Goal: Task Accomplishment & Management: Manage account settings

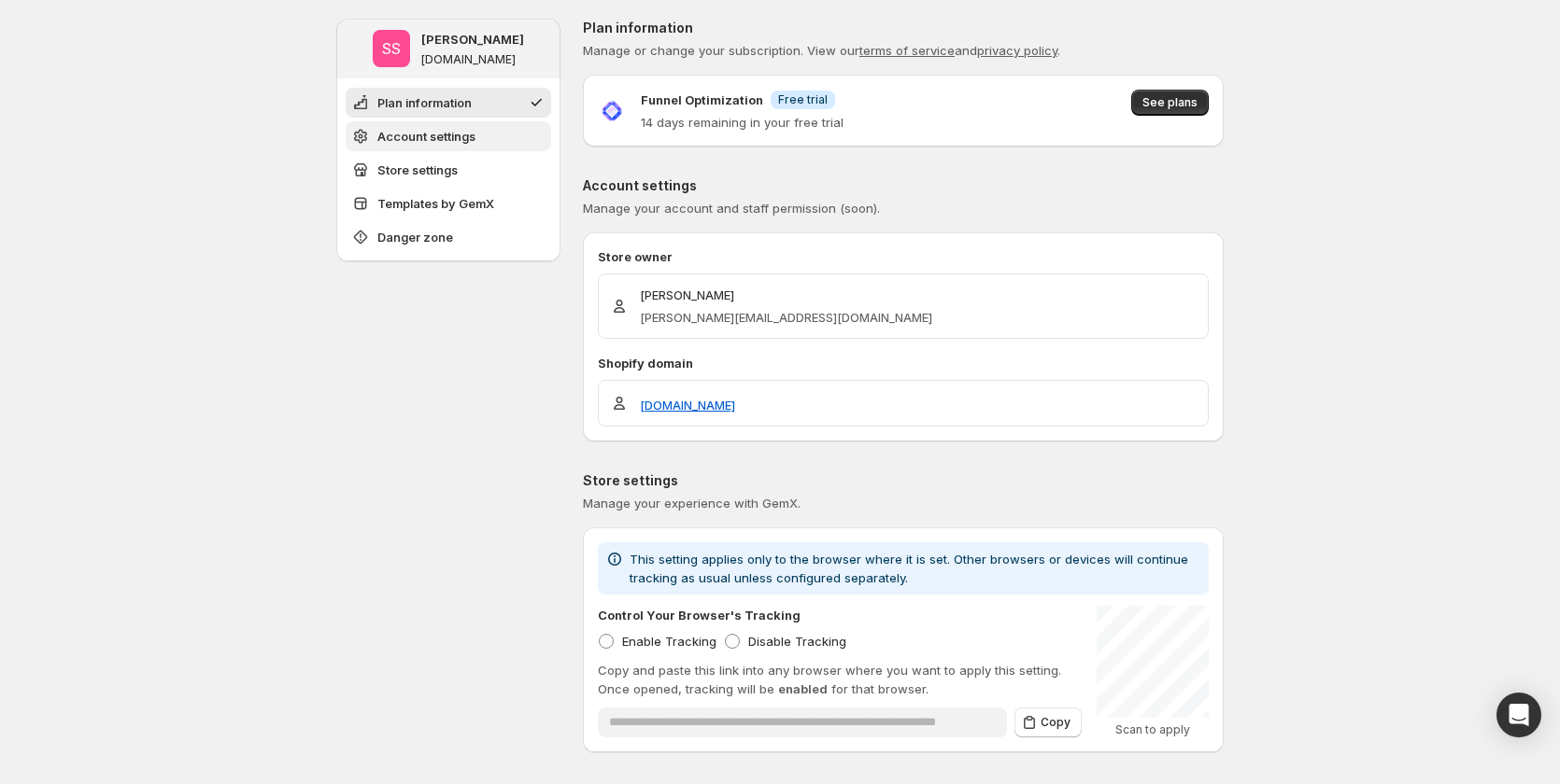
click at [481, 142] on button "Account settings" at bounding box center [448, 136] width 206 height 30
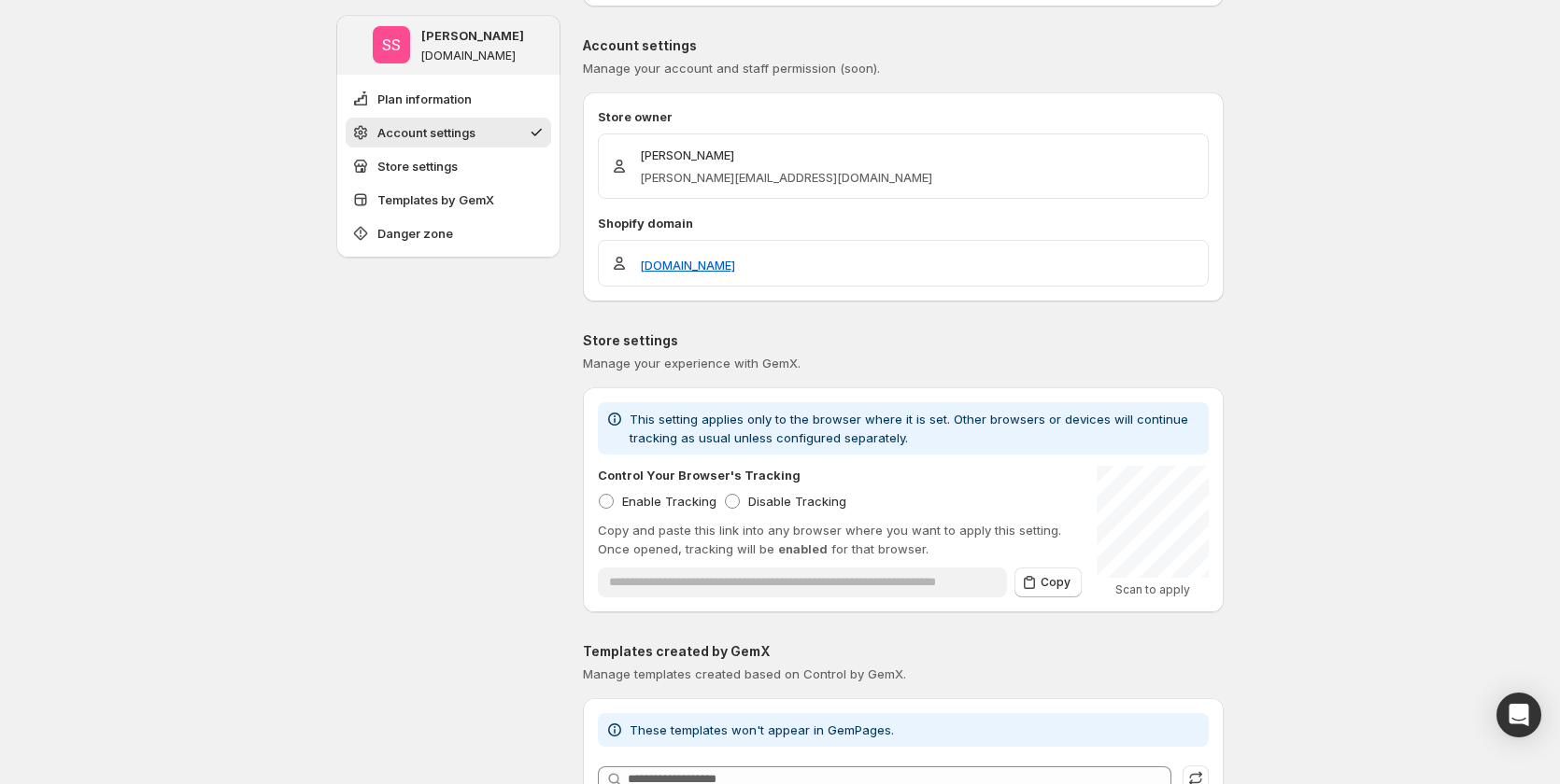
scroll to position [158, 0]
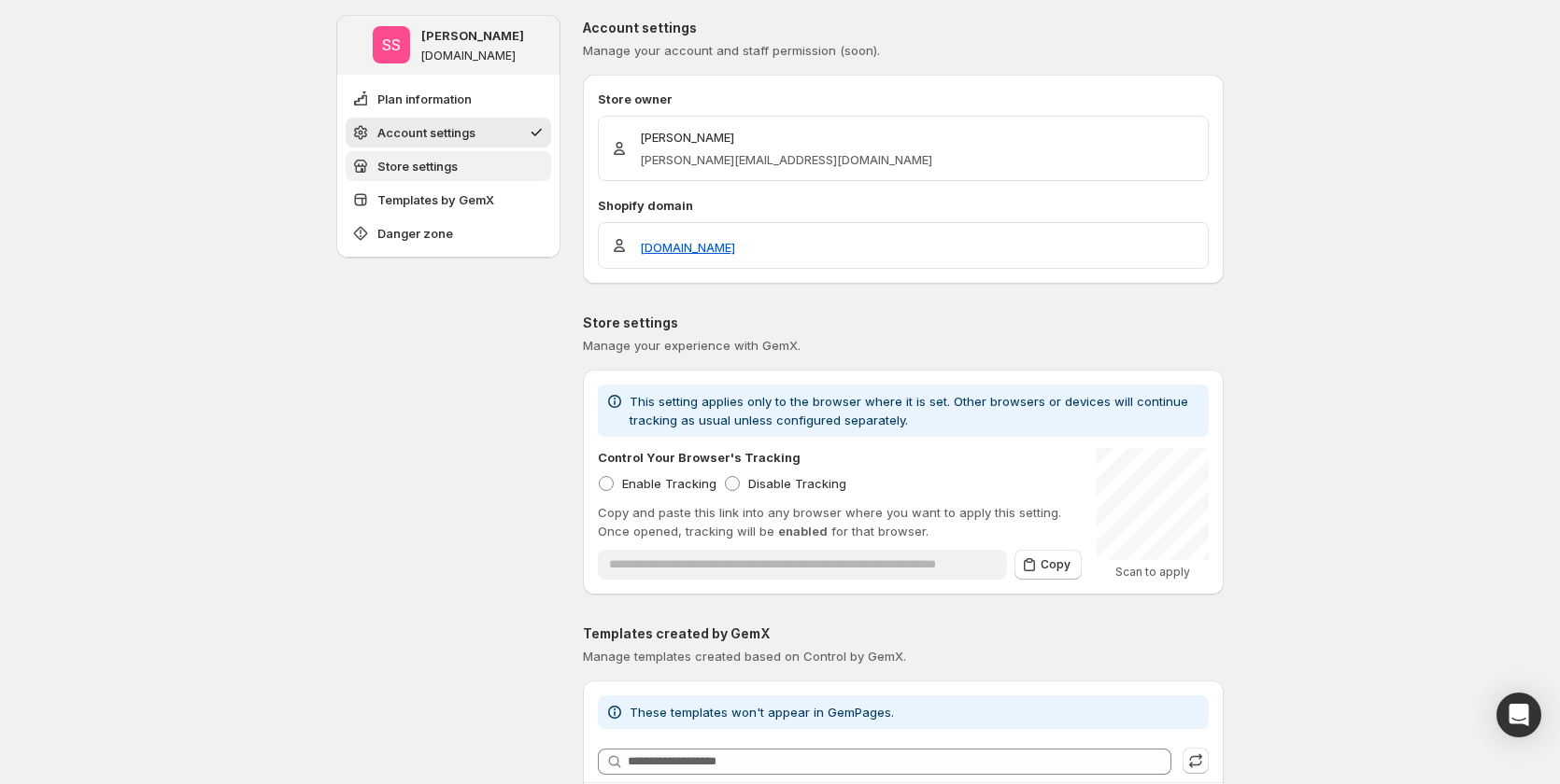
click at [494, 171] on button "Store settings" at bounding box center [448, 165] width 206 height 30
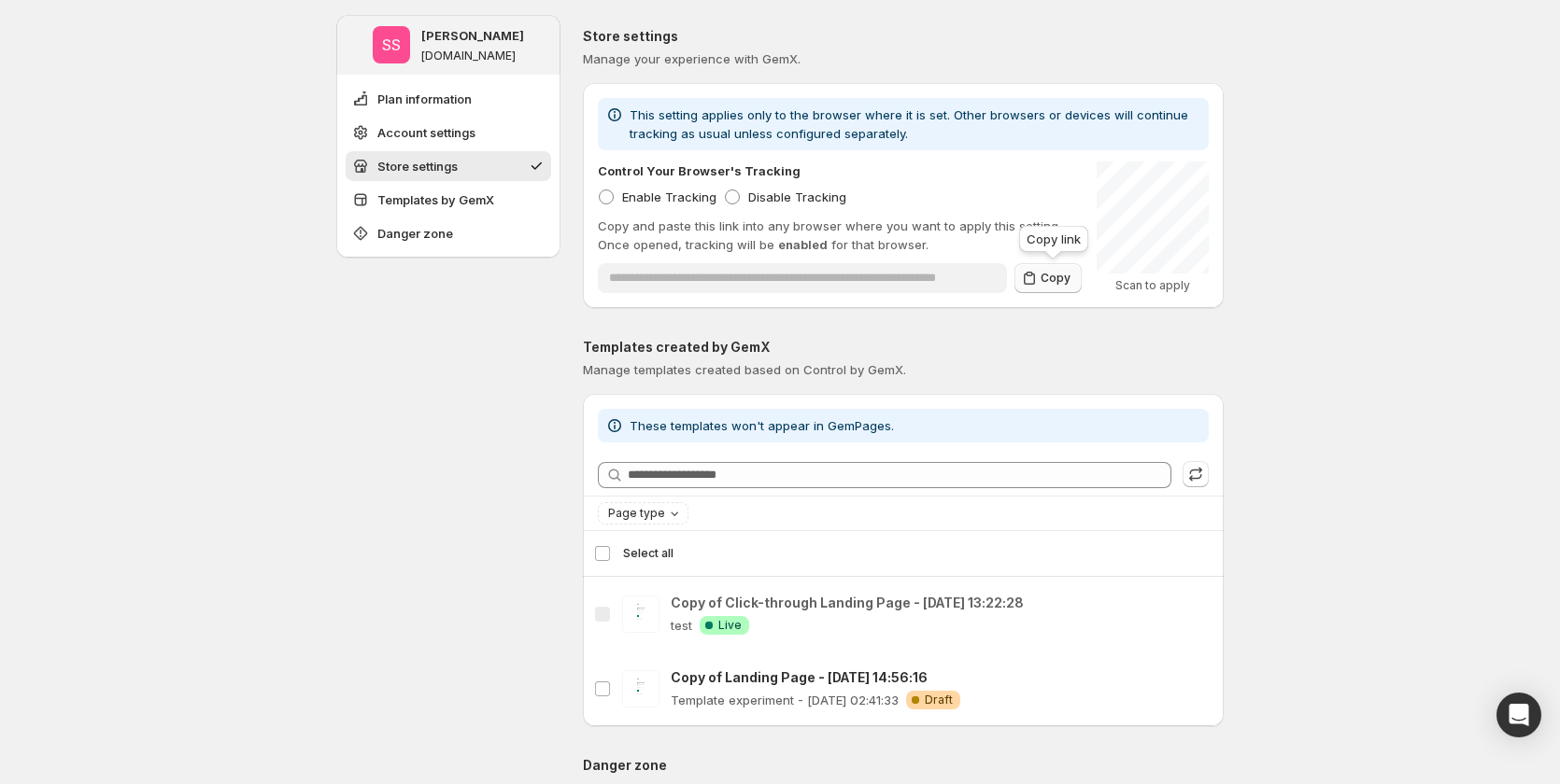
scroll to position [453, 0]
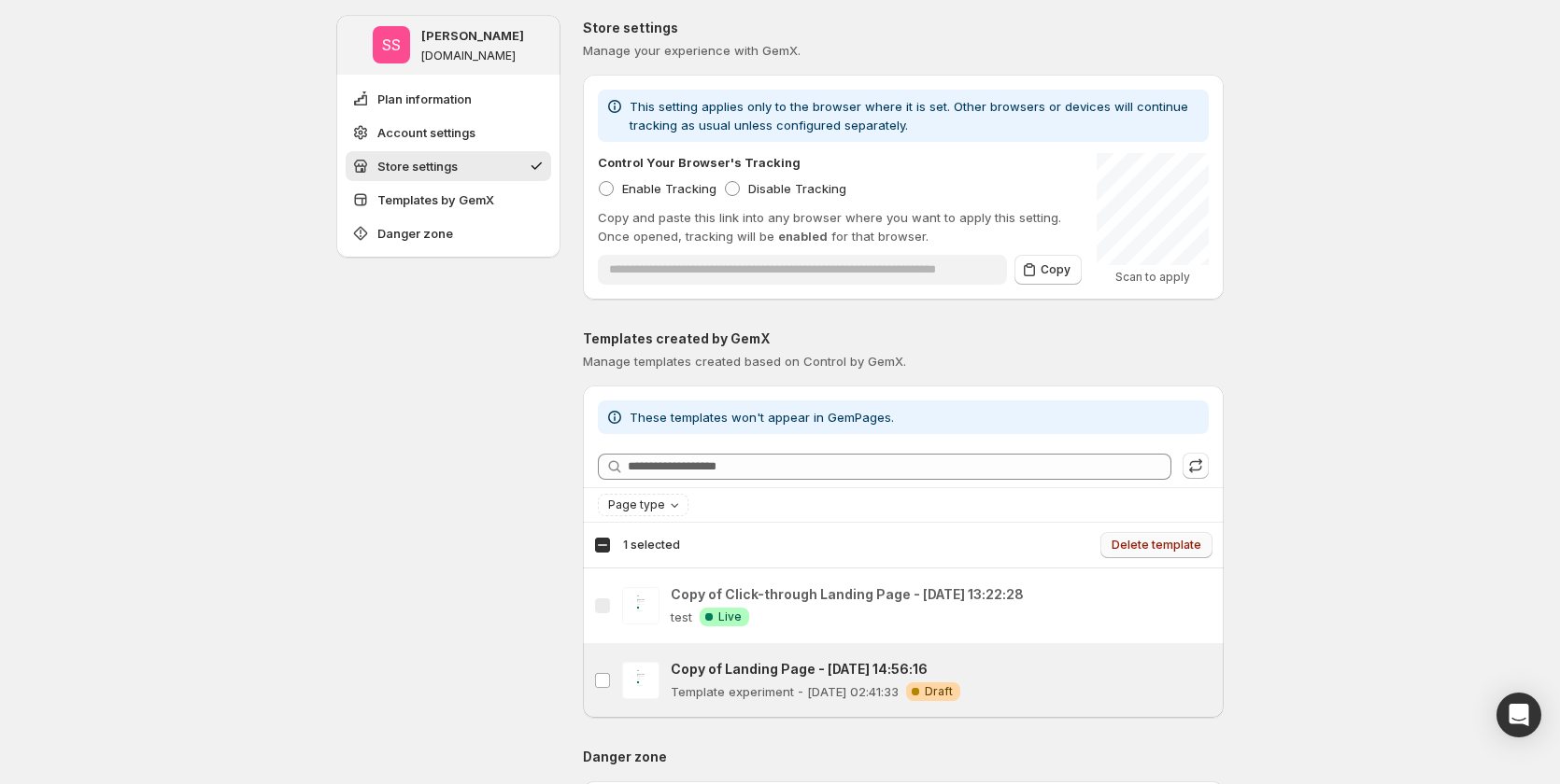
click at [1157, 548] on span "Delete template" at bounding box center [1156, 546] width 90 height 15
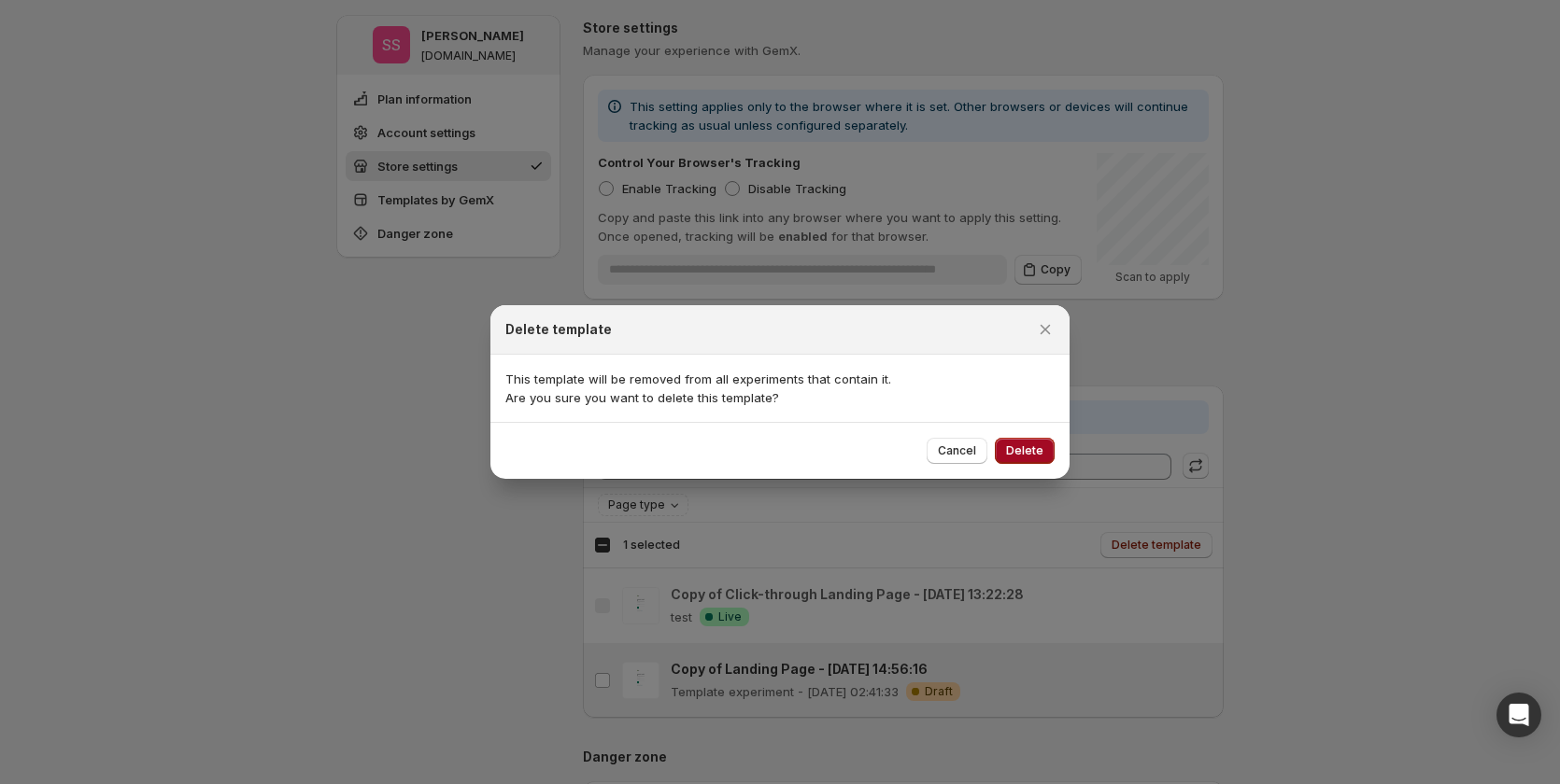
click at [1028, 449] on span "Delete" at bounding box center [1024, 451] width 37 height 15
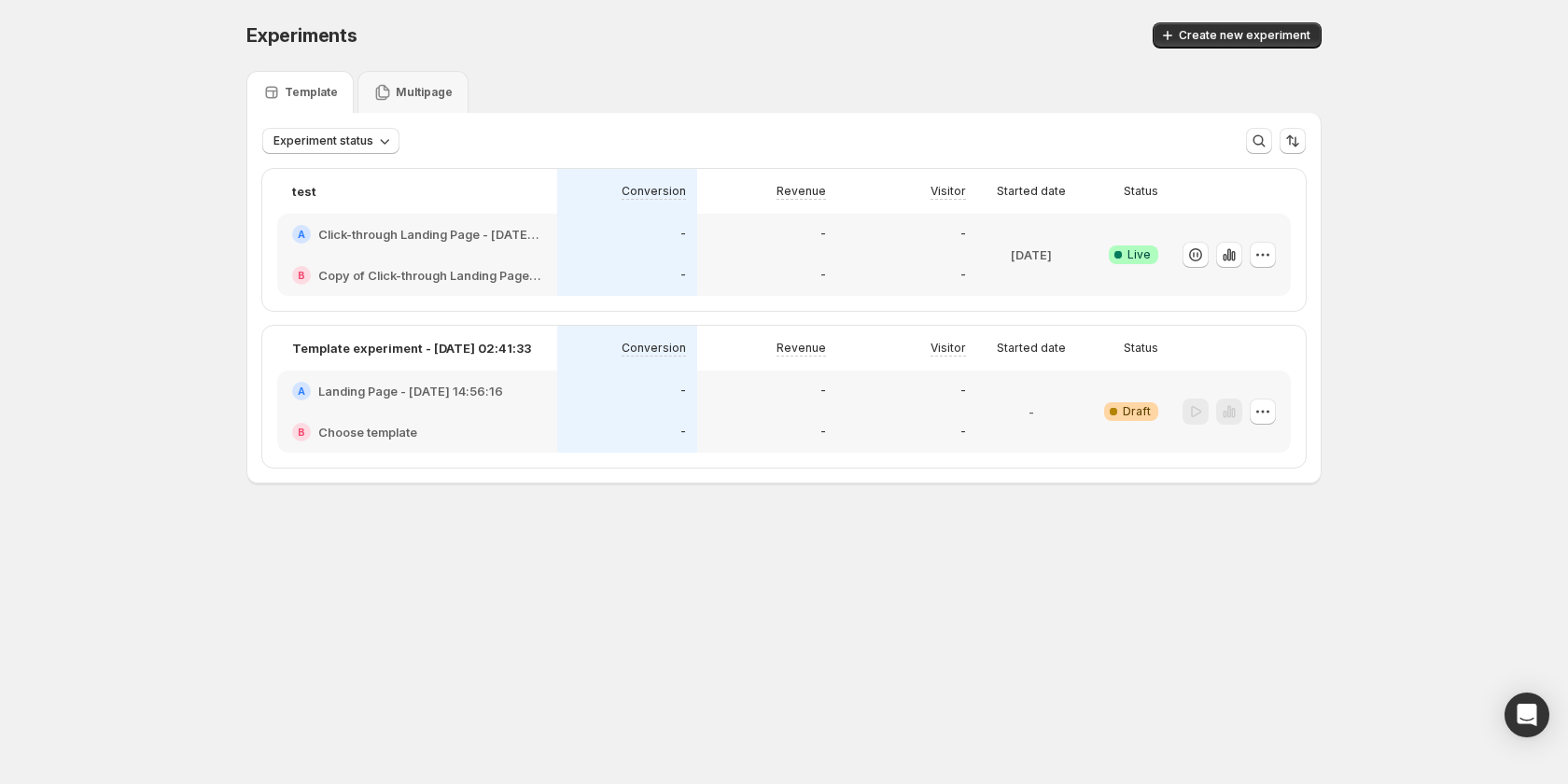
click at [687, 403] on div "-" at bounding box center [627, 391] width 140 height 41
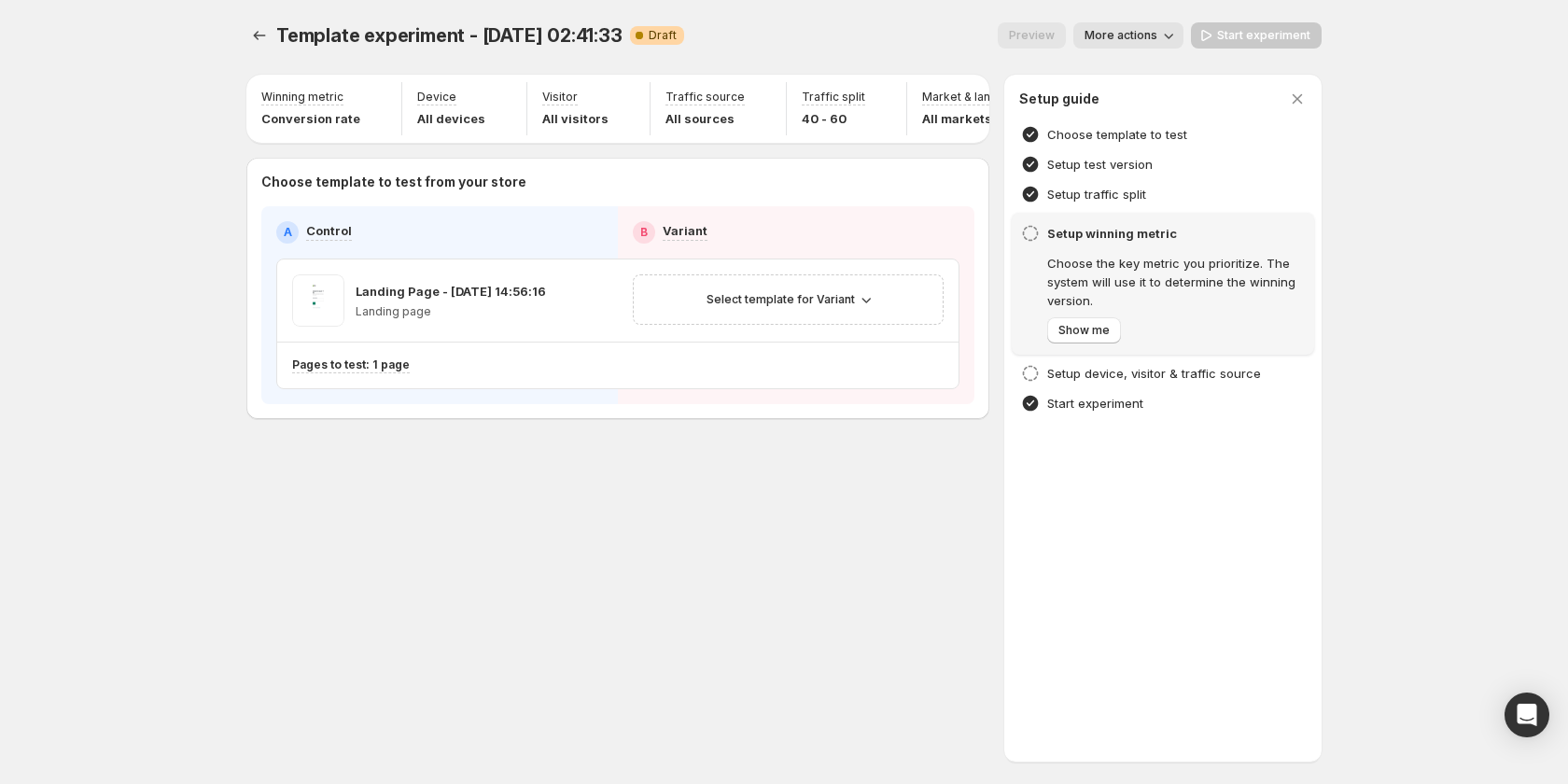
click at [1137, 31] on span "More actions" at bounding box center [1121, 35] width 73 height 15
click at [1108, 149] on button "Copy live page link" at bounding box center [1158, 137] width 146 height 30
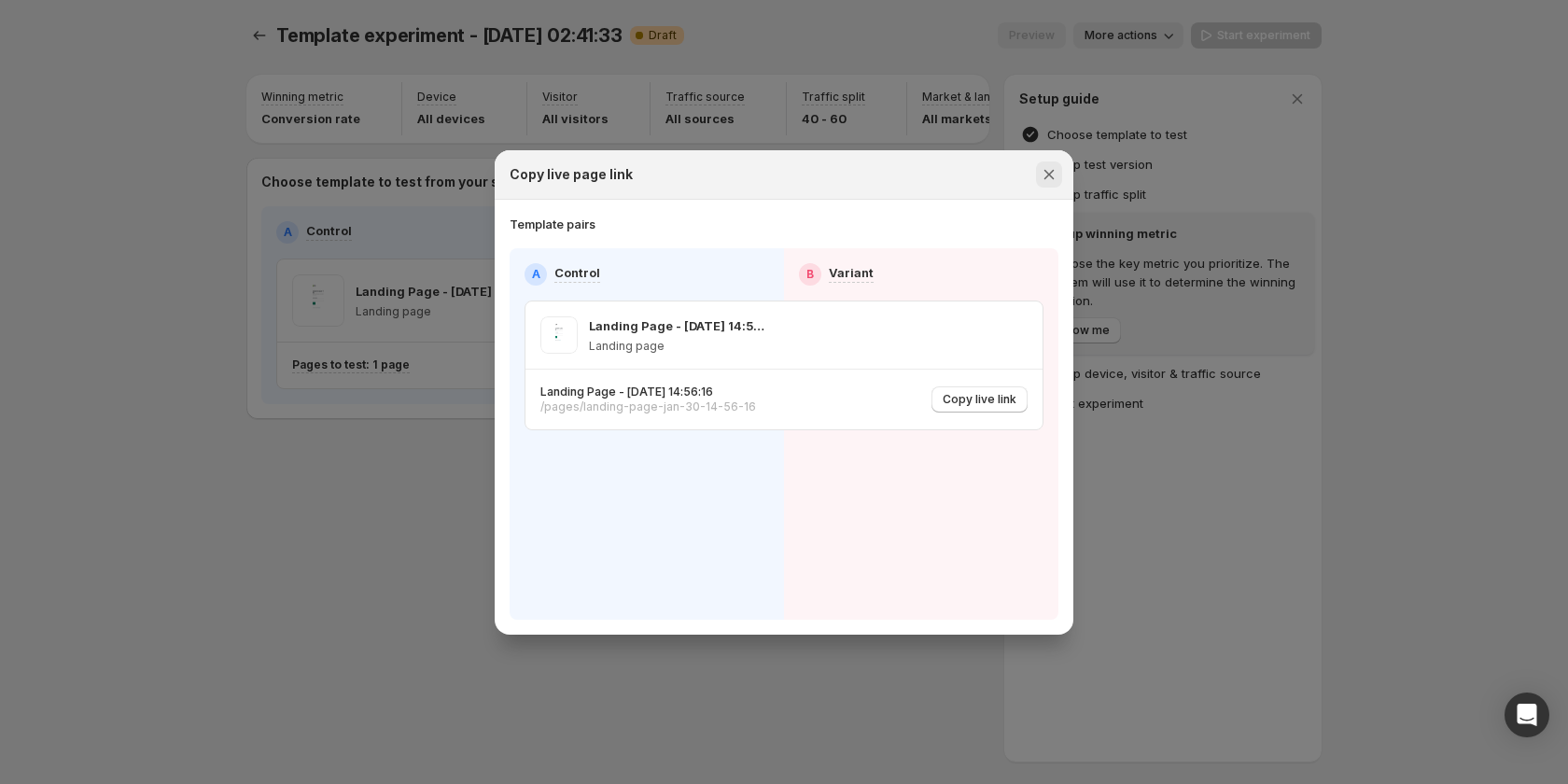
click at [1053, 170] on icon "Close" at bounding box center [1049, 174] width 11 height 11
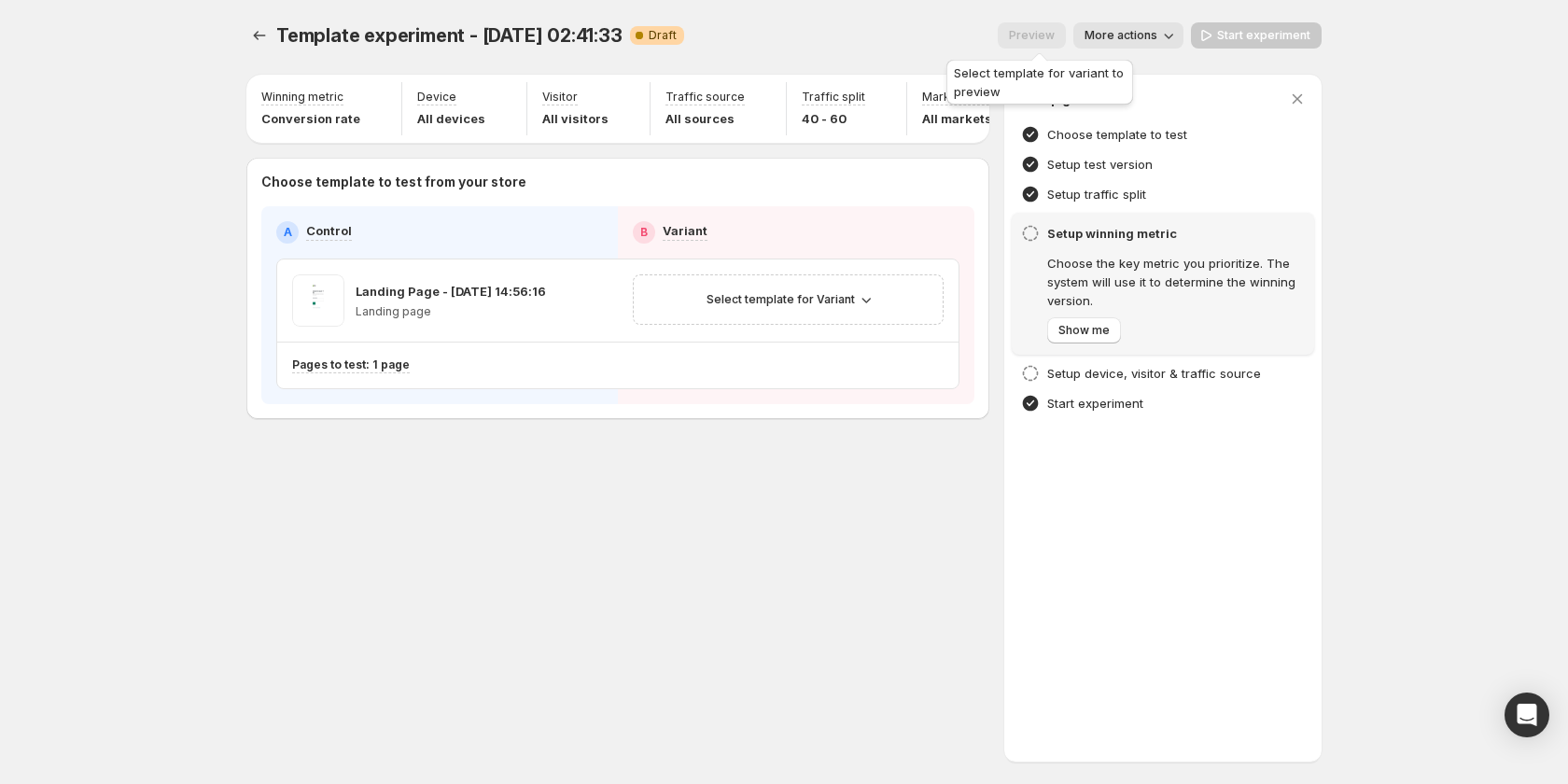
click at [1038, 35] on span "Preview" at bounding box center [1031, 34] width 68 height 15
click at [252, 33] on icon "Experiments" at bounding box center [260, 35] width 19 height 19
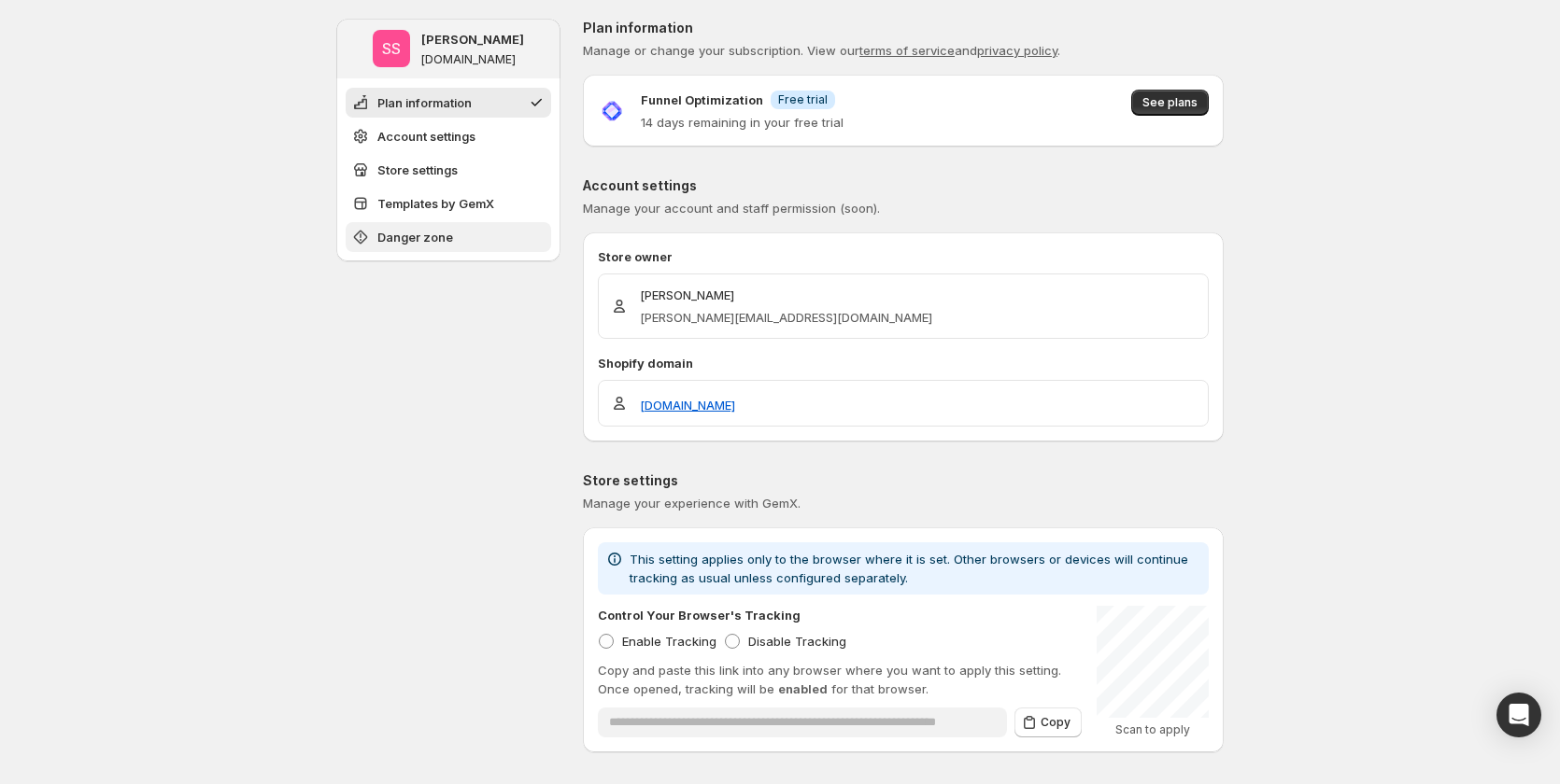
click at [447, 243] on span "Danger zone" at bounding box center [415, 237] width 76 height 19
click at [1196, 102] on span "See plans" at bounding box center [1171, 103] width 55 height 15
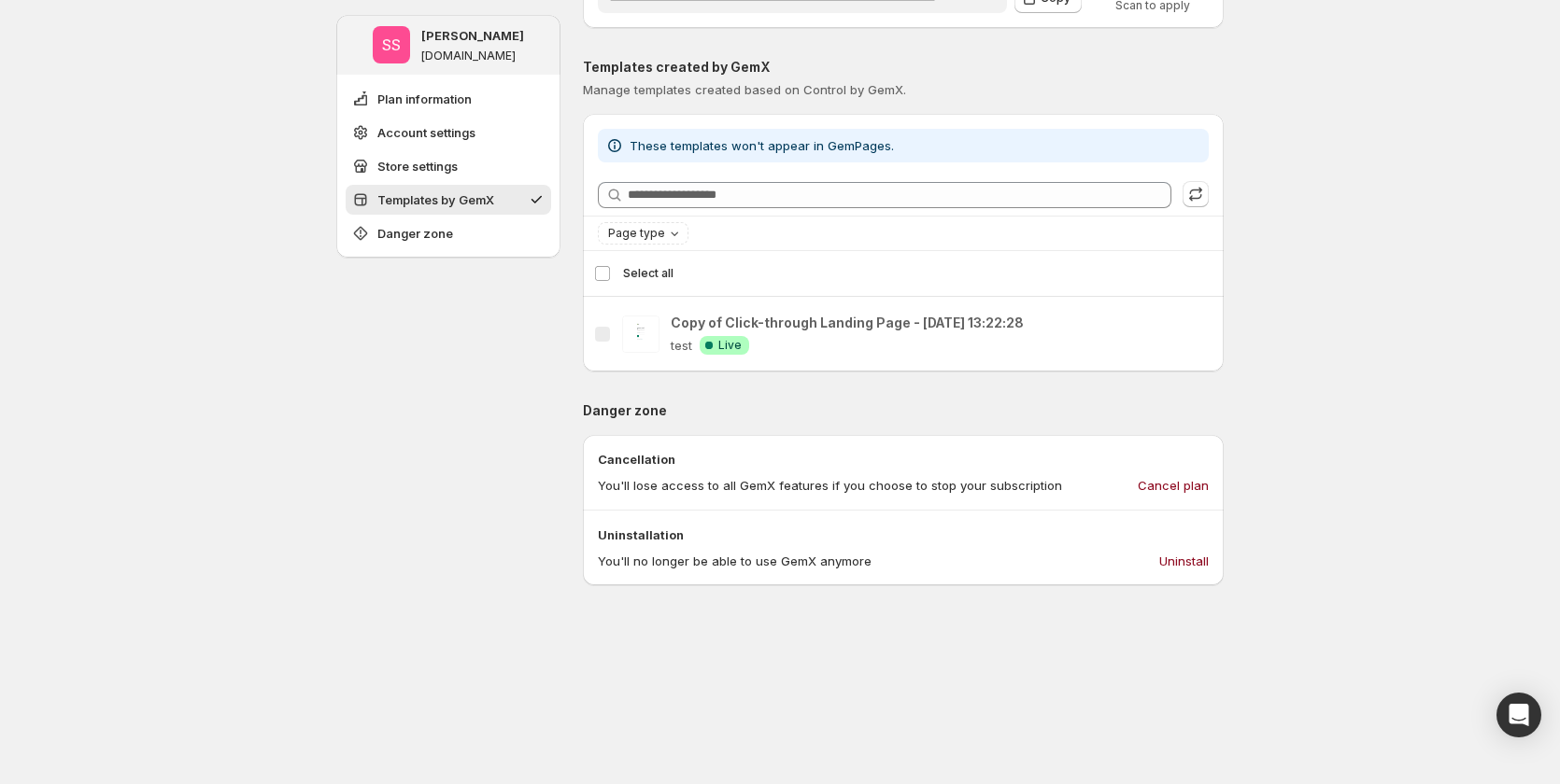
scroll to position [747, 0]
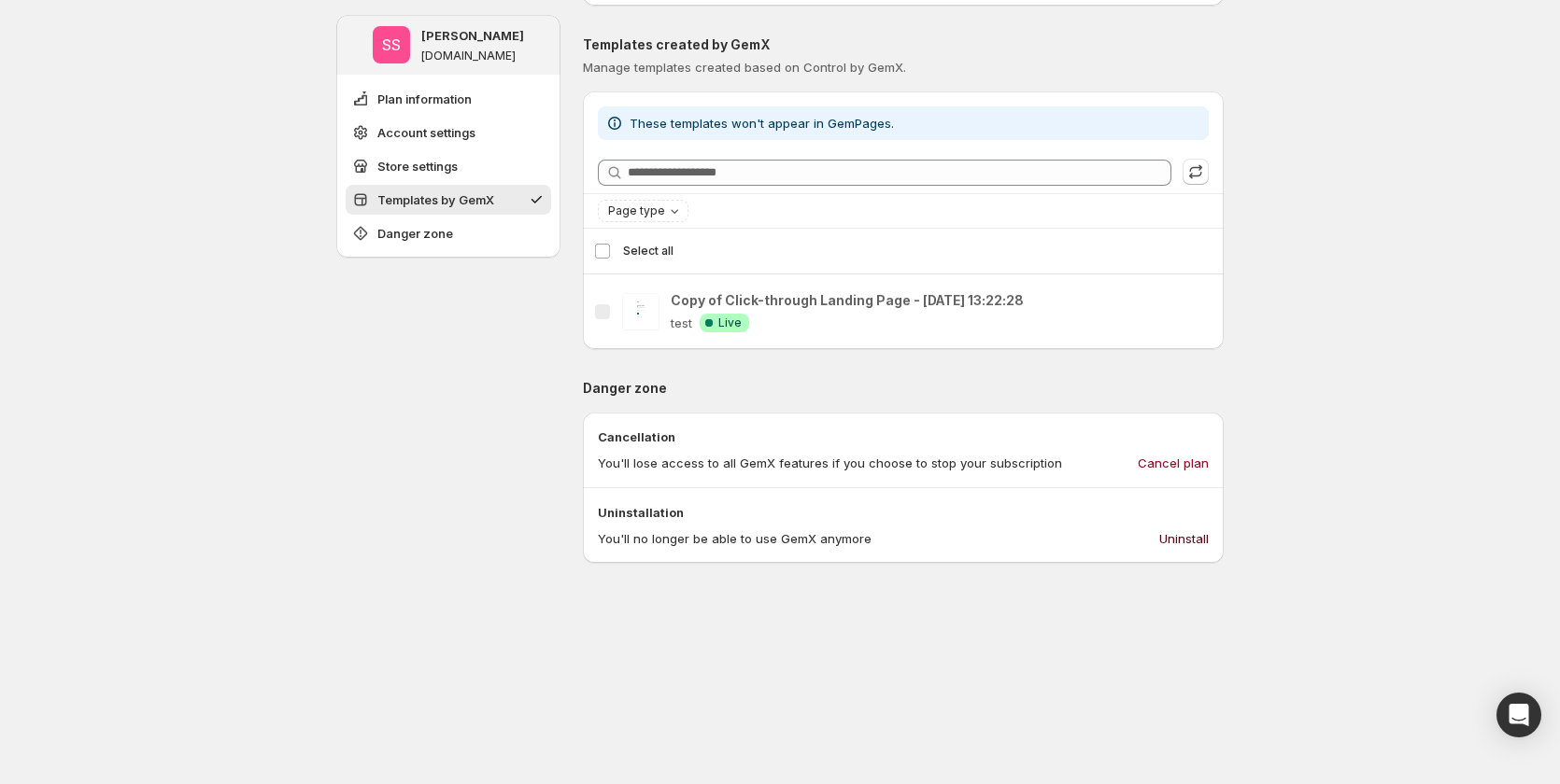
click at [1183, 538] on span "Uninstall" at bounding box center [1184, 539] width 50 height 19
click at [1203, 536] on span "Uninstall" at bounding box center [1184, 539] width 50 height 19
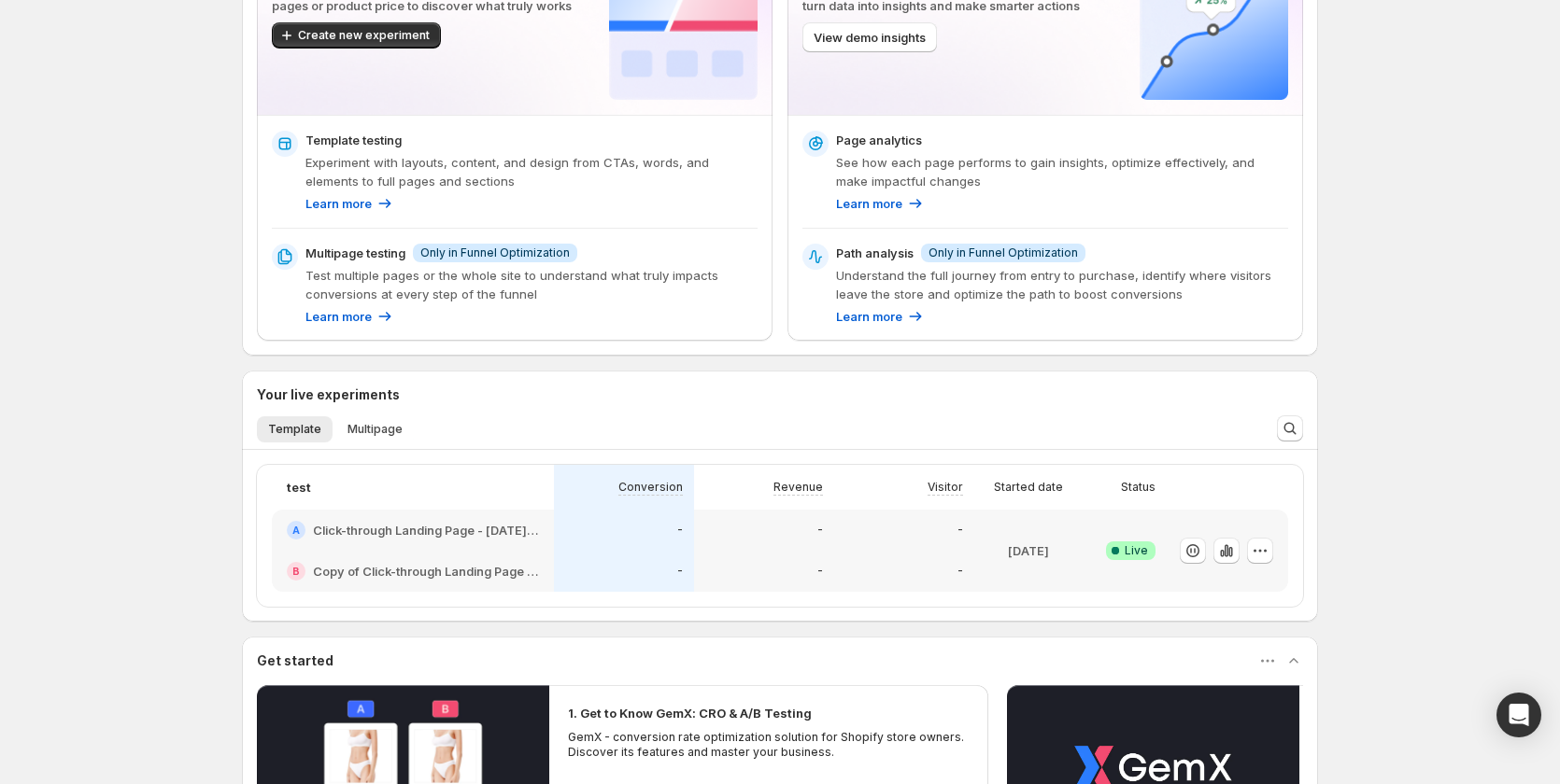
scroll to position [186, 0]
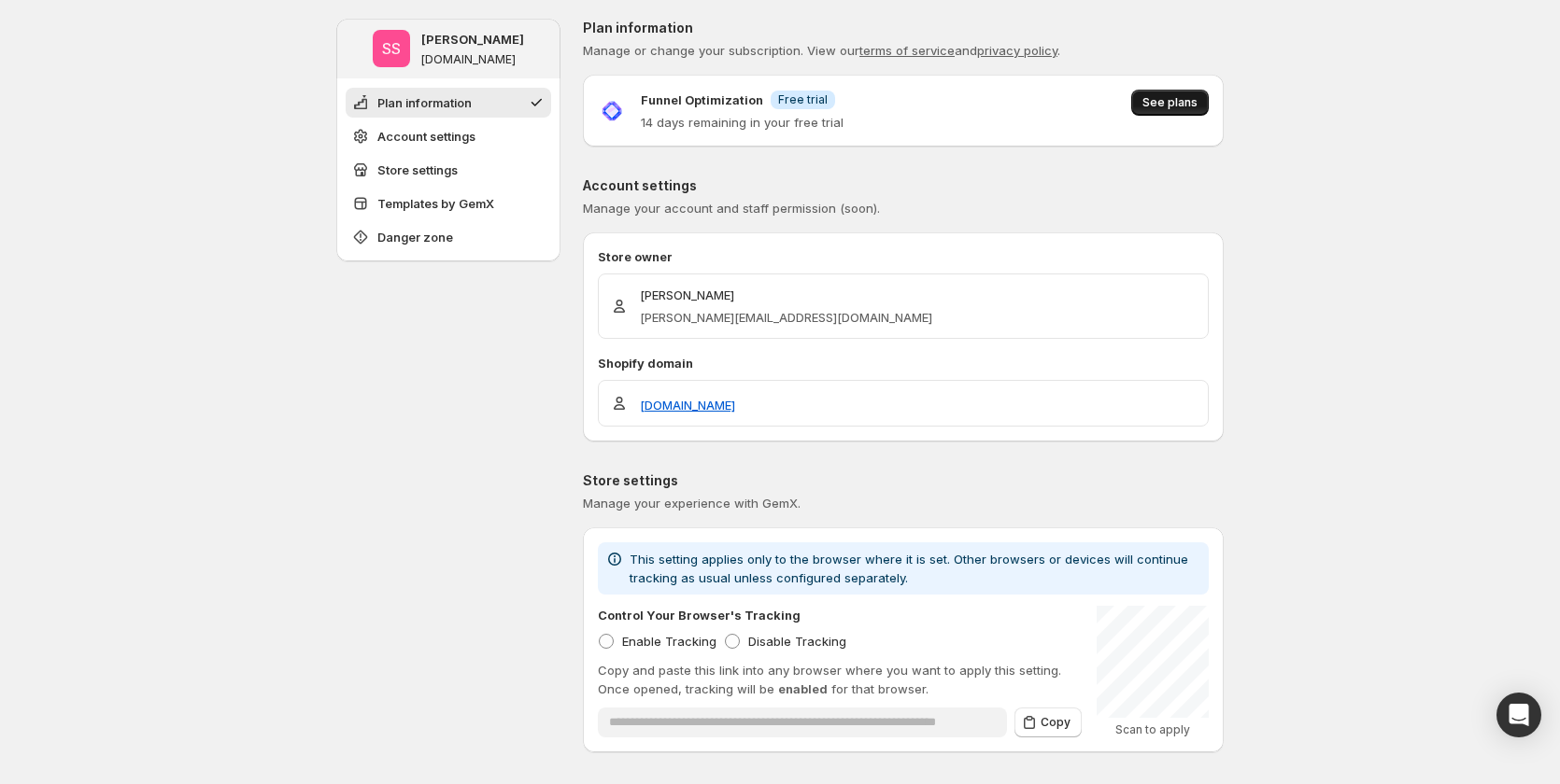
click at [1158, 102] on span "See plans" at bounding box center [1171, 103] width 55 height 15
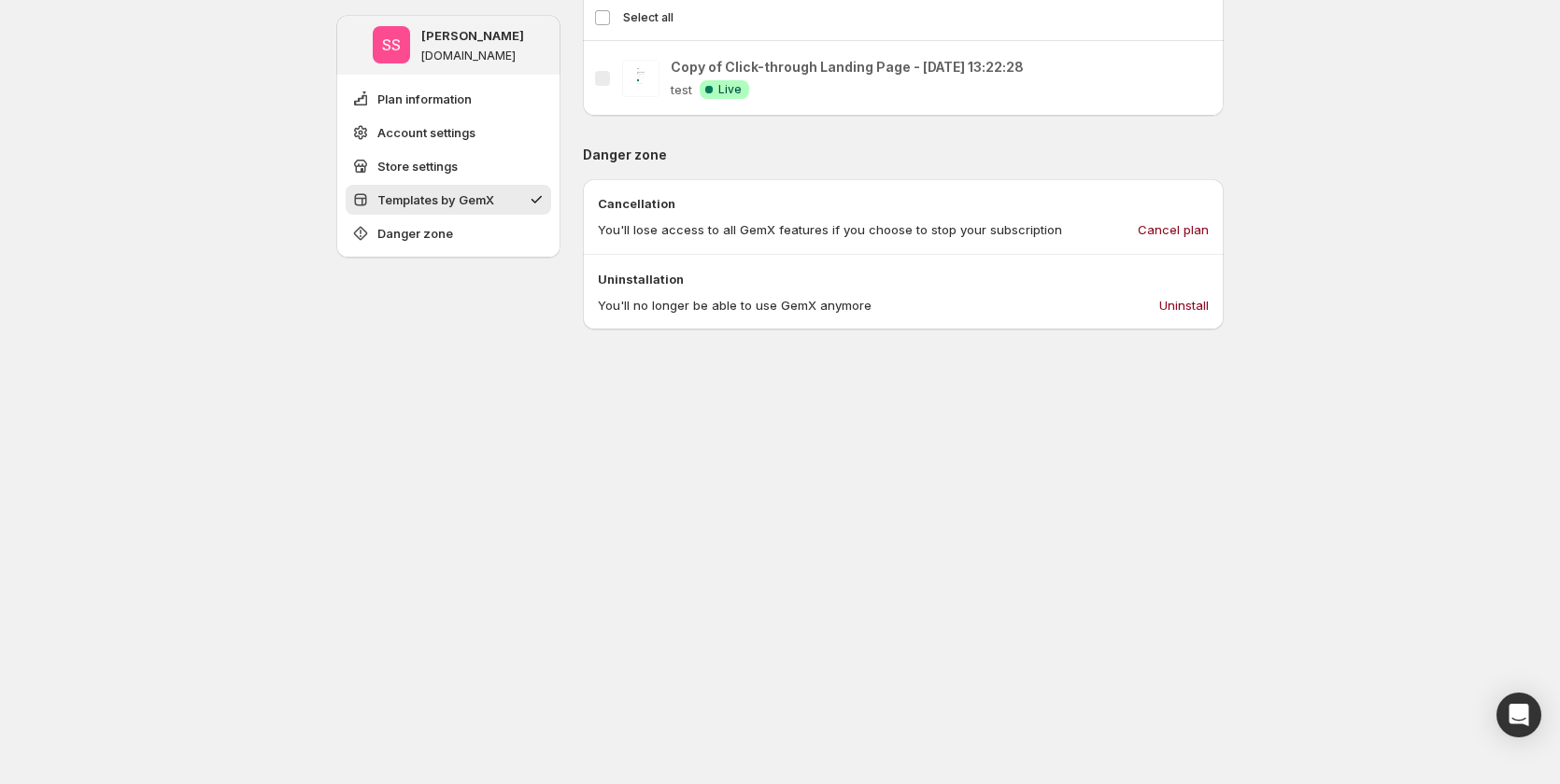
scroll to position [846, 0]
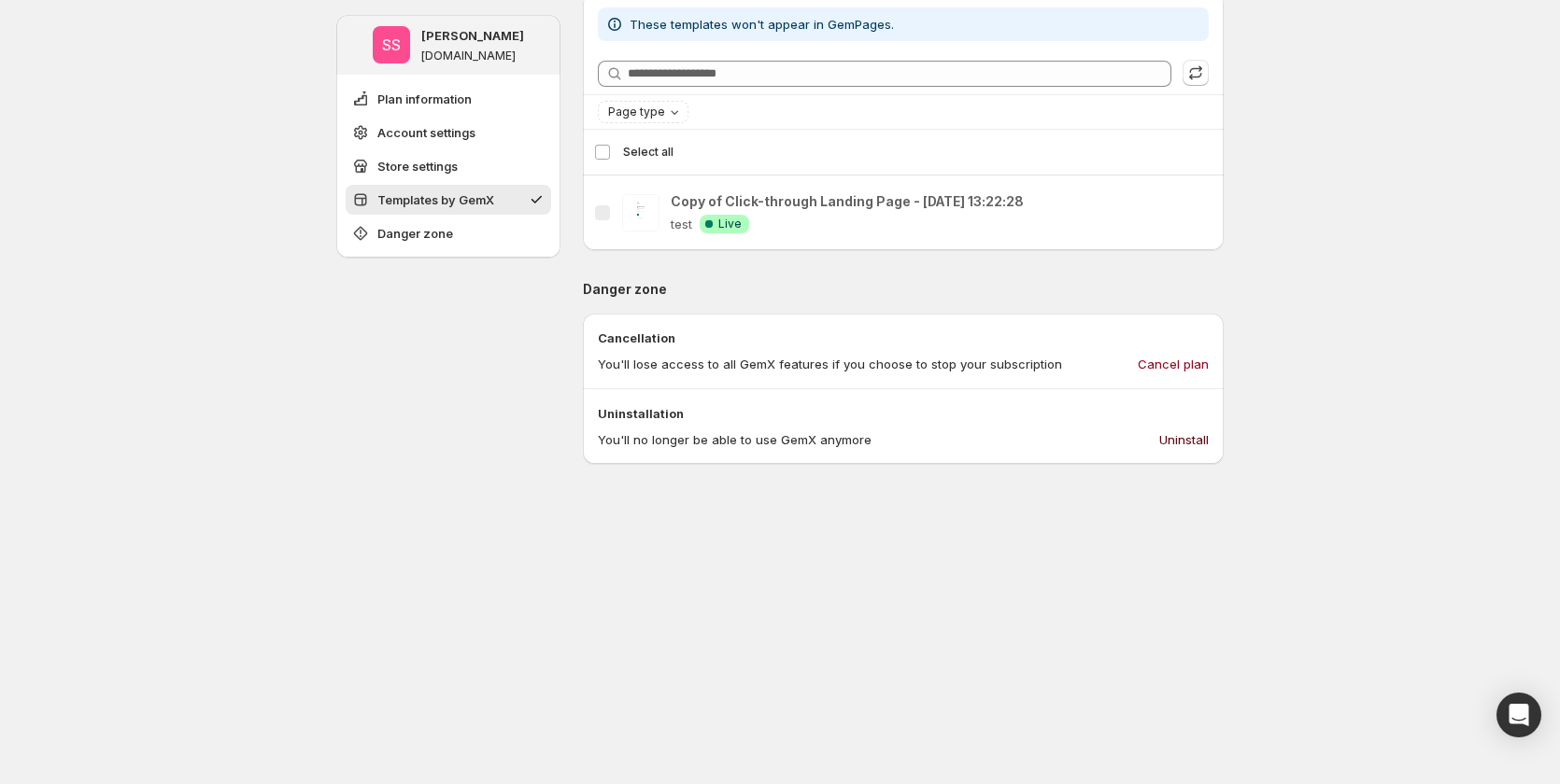
click at [1173, 441] on span "Uninstall" at bounding box center [1184, 440] width 50 height 19
click at [1175, 440] on span "Uninstall" at bounding box center [1184, 440] width 50 height 19
click at [1190, 446] on span "Uninstall" at bounding box center [1184, 440] width 50 height 19
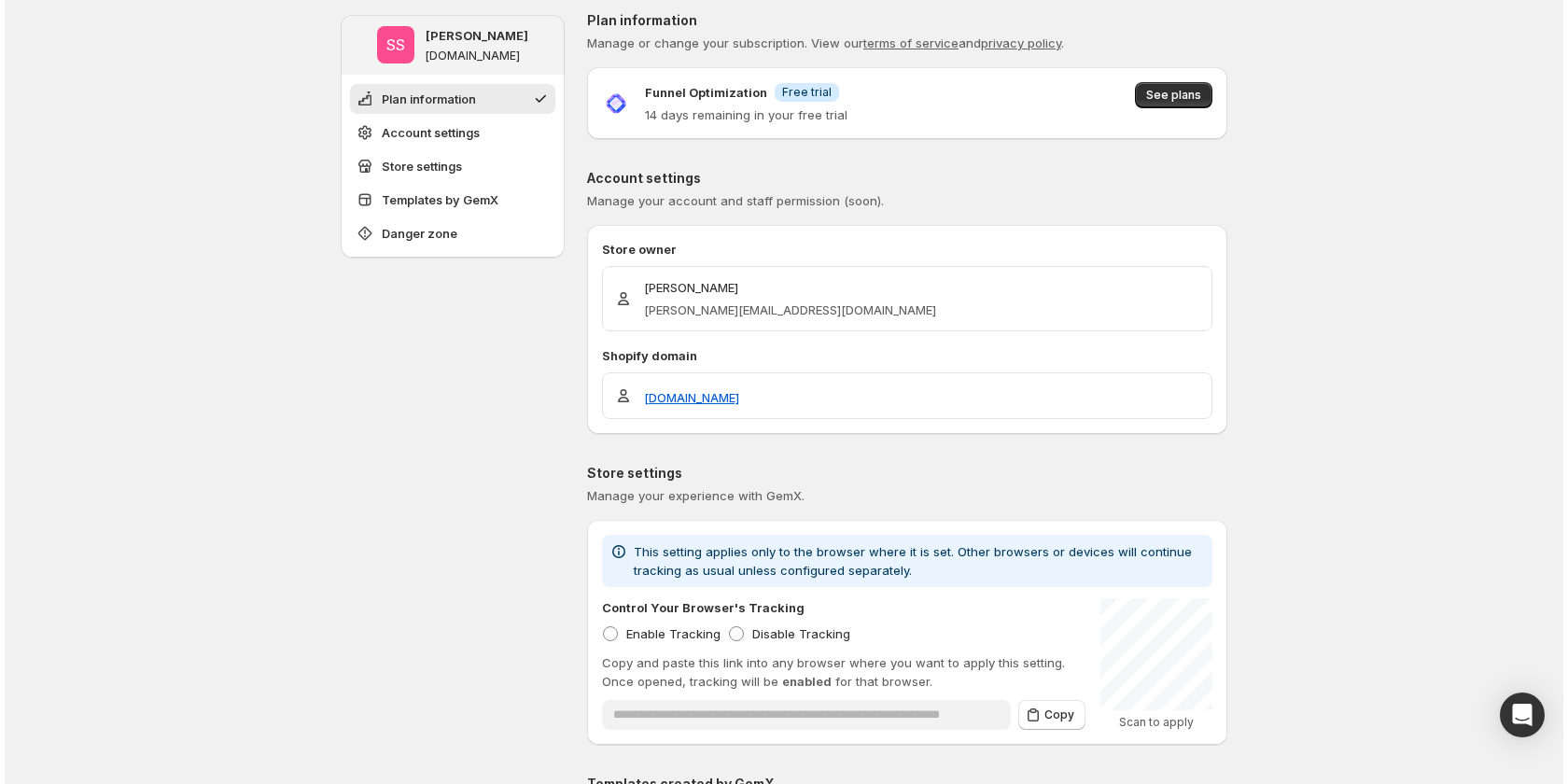
scroll to position [0, 0]
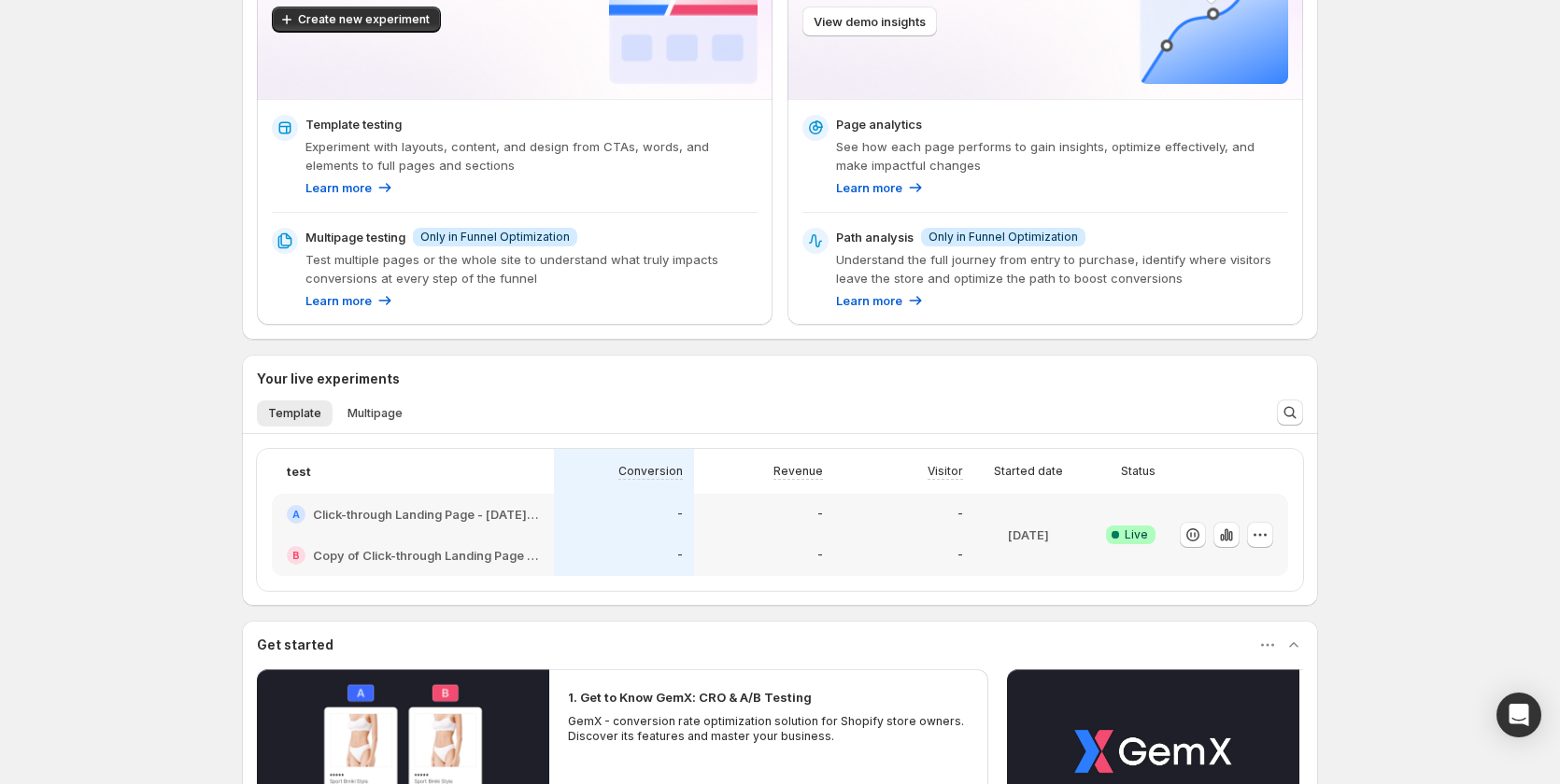
scroll to position [374, 0]
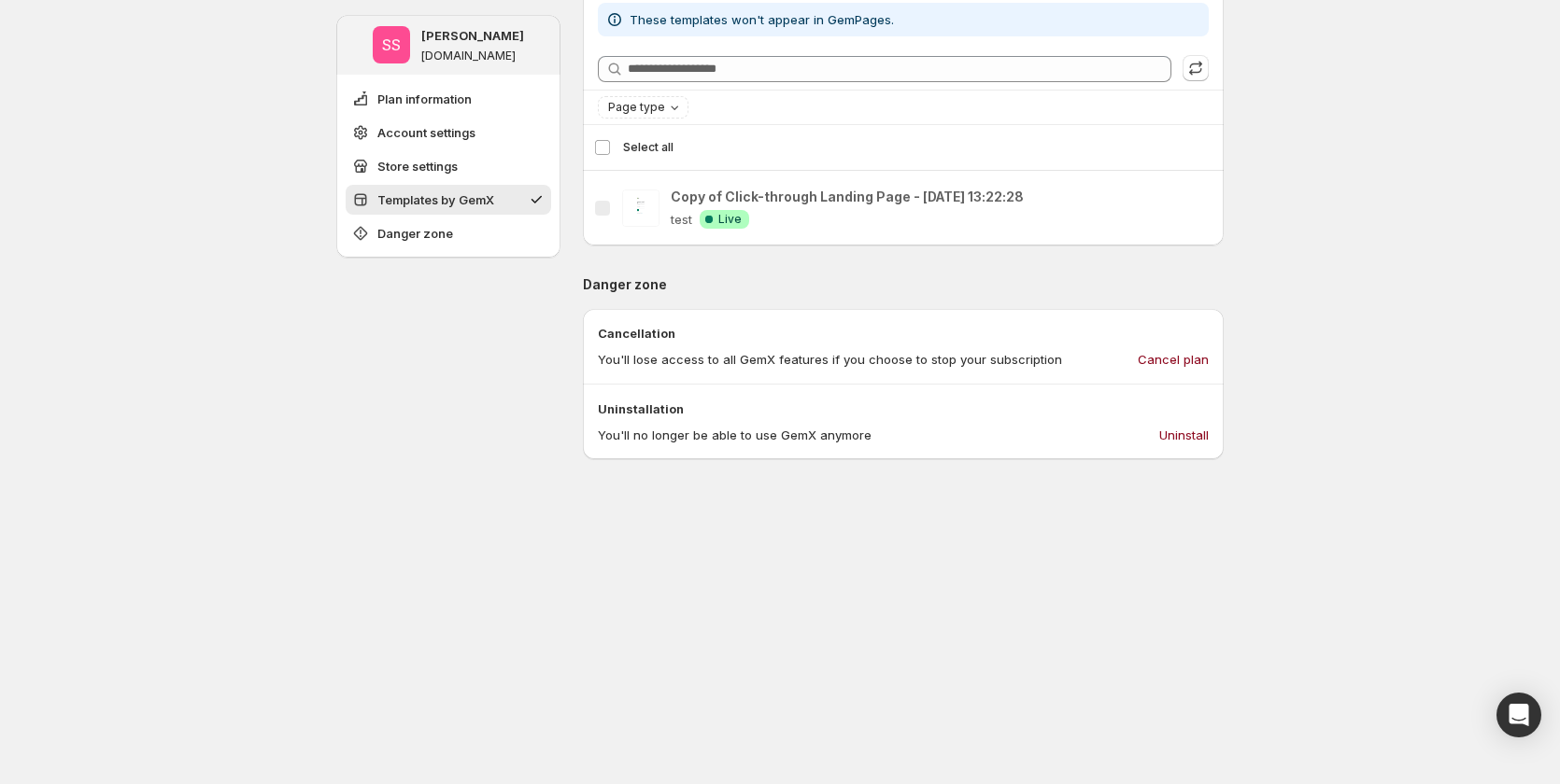
scroll to position [846, 0]
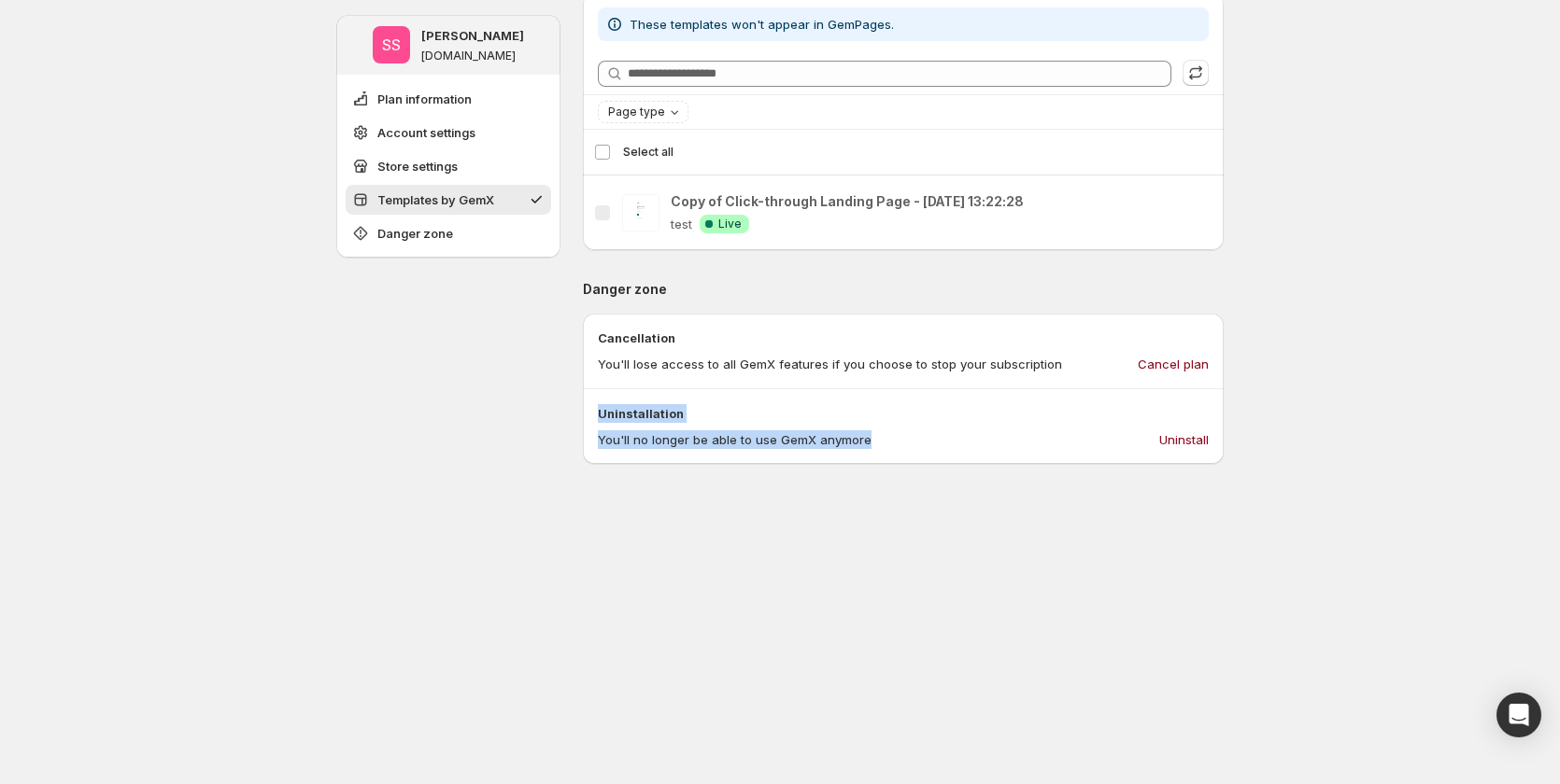
drag, startPoint x: 881, startPoint y: 440, endPoint x: 597, endPoint y: 419, distance: 284.8
click at [597, 419] on div "Uninstallation You'll no longer be able to use GemX anymore Uninstall" at bounding box center [903, 426] width 641 height 75
click at [688, 588] on div "**********" at bounding box center [903, 68] width 641 height 1791
